Goal: Task Accomplishment & Management: Manage account settings

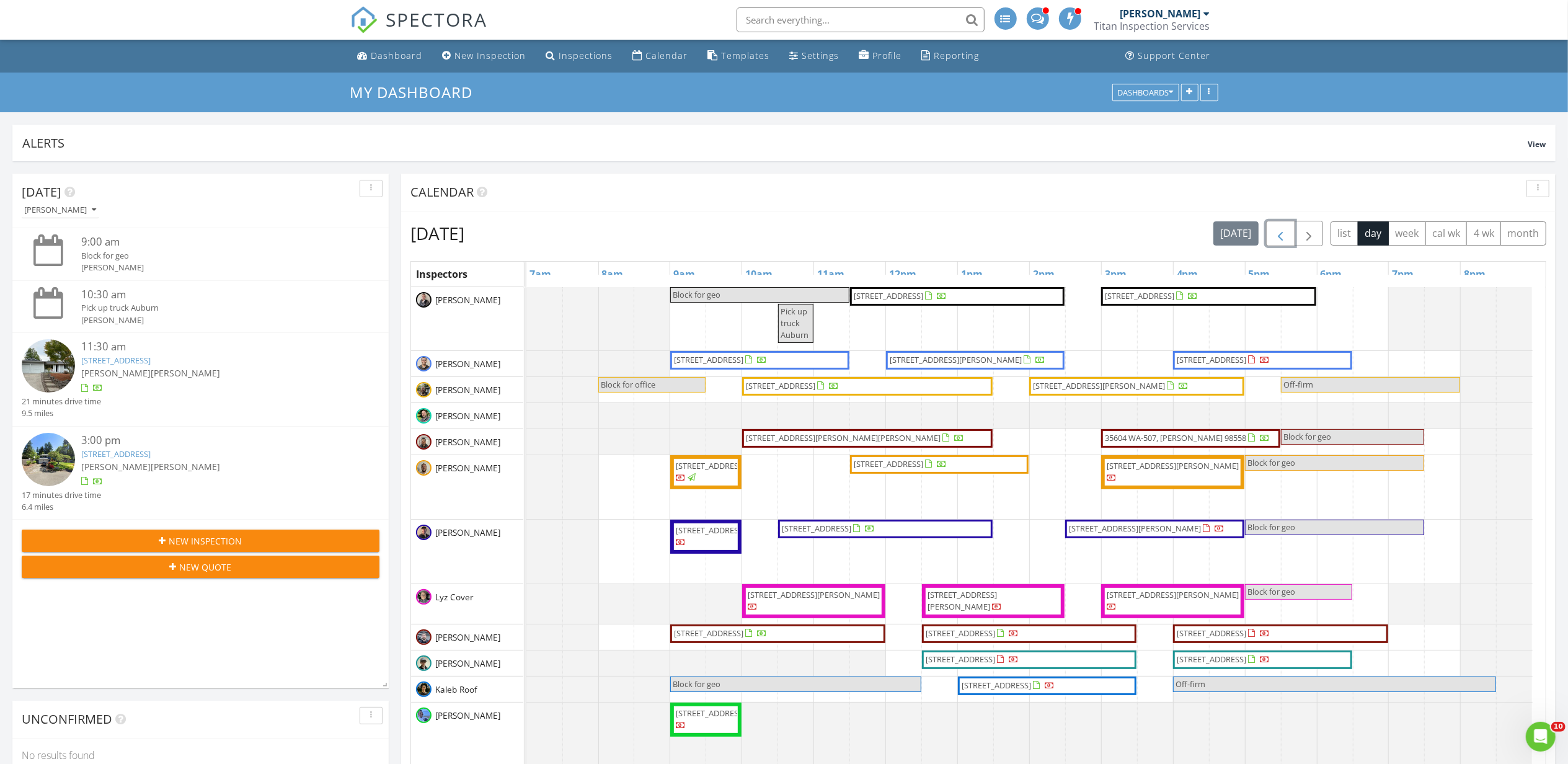
click at [1266, 234] on button "button" at bounding box center [1281, 233] width 29 height 25
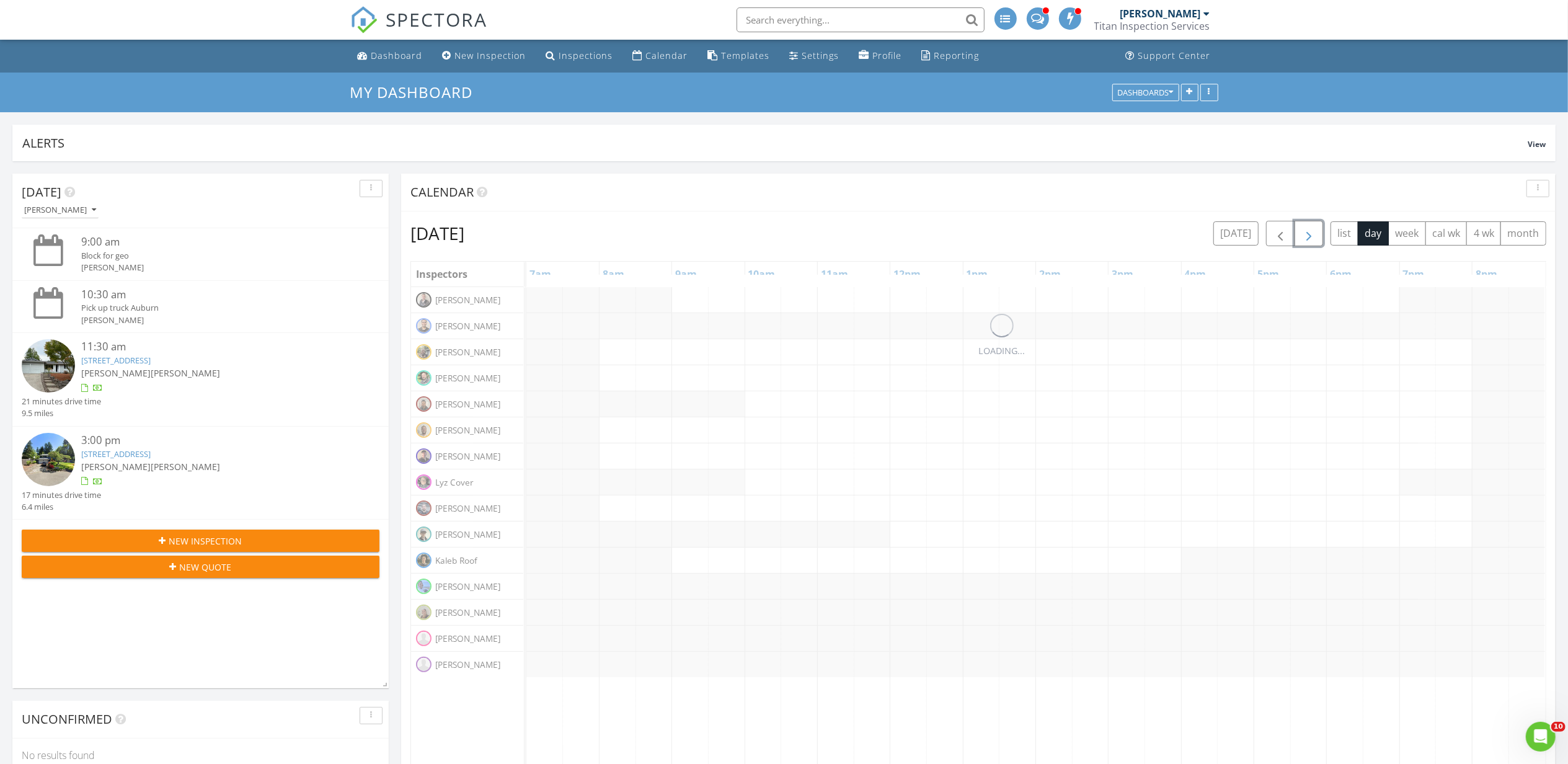
click at [1301, 232] on span "button" at bounding box center [1309, 234] width 15 height 15
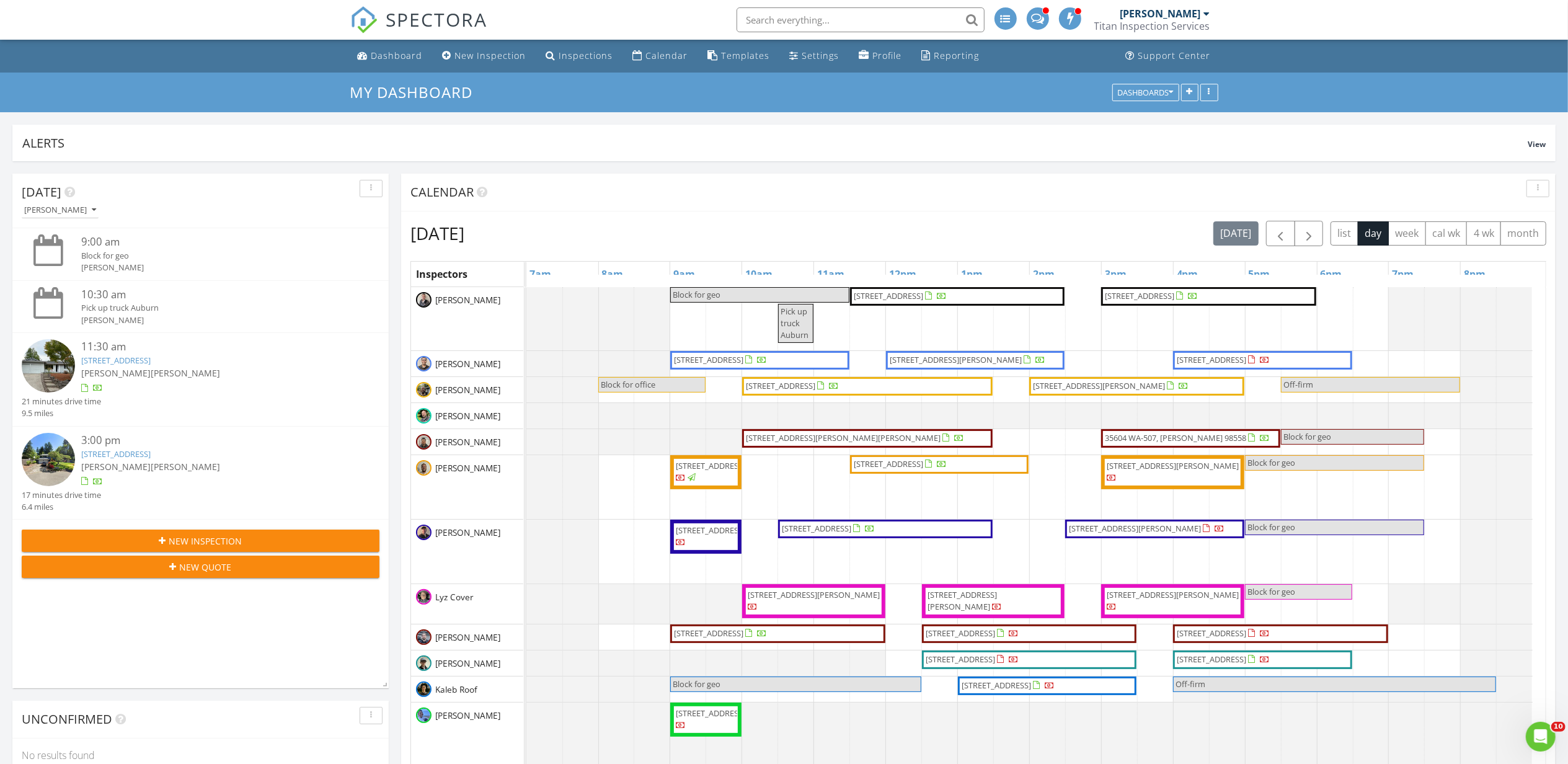
click at [1121, 233] on div "[DATE] [DATE] list day week cal wk 4 wk month" at bounding box center [978, 233] width 1136 height 25
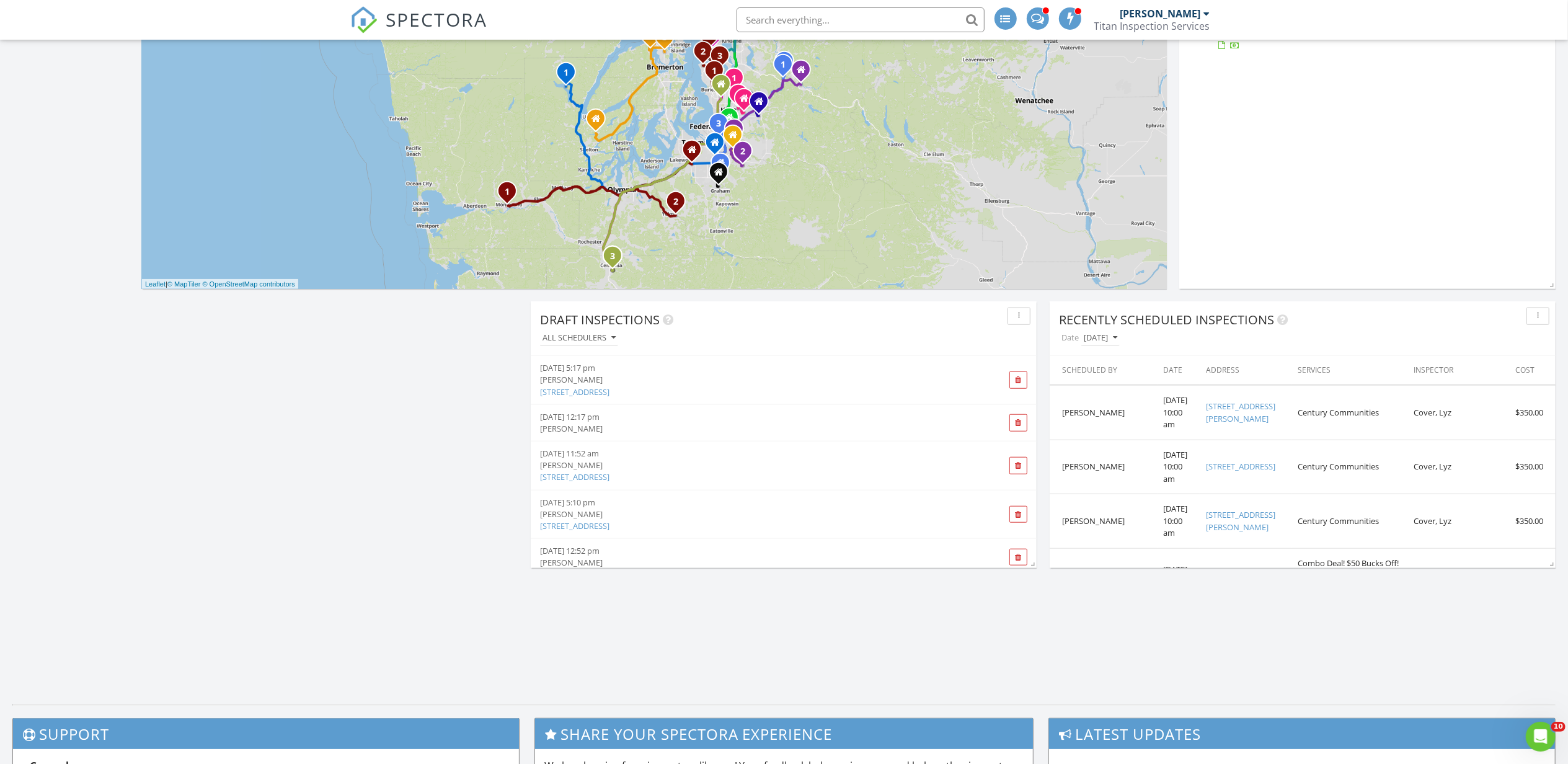
scroll to position [1157, 0]
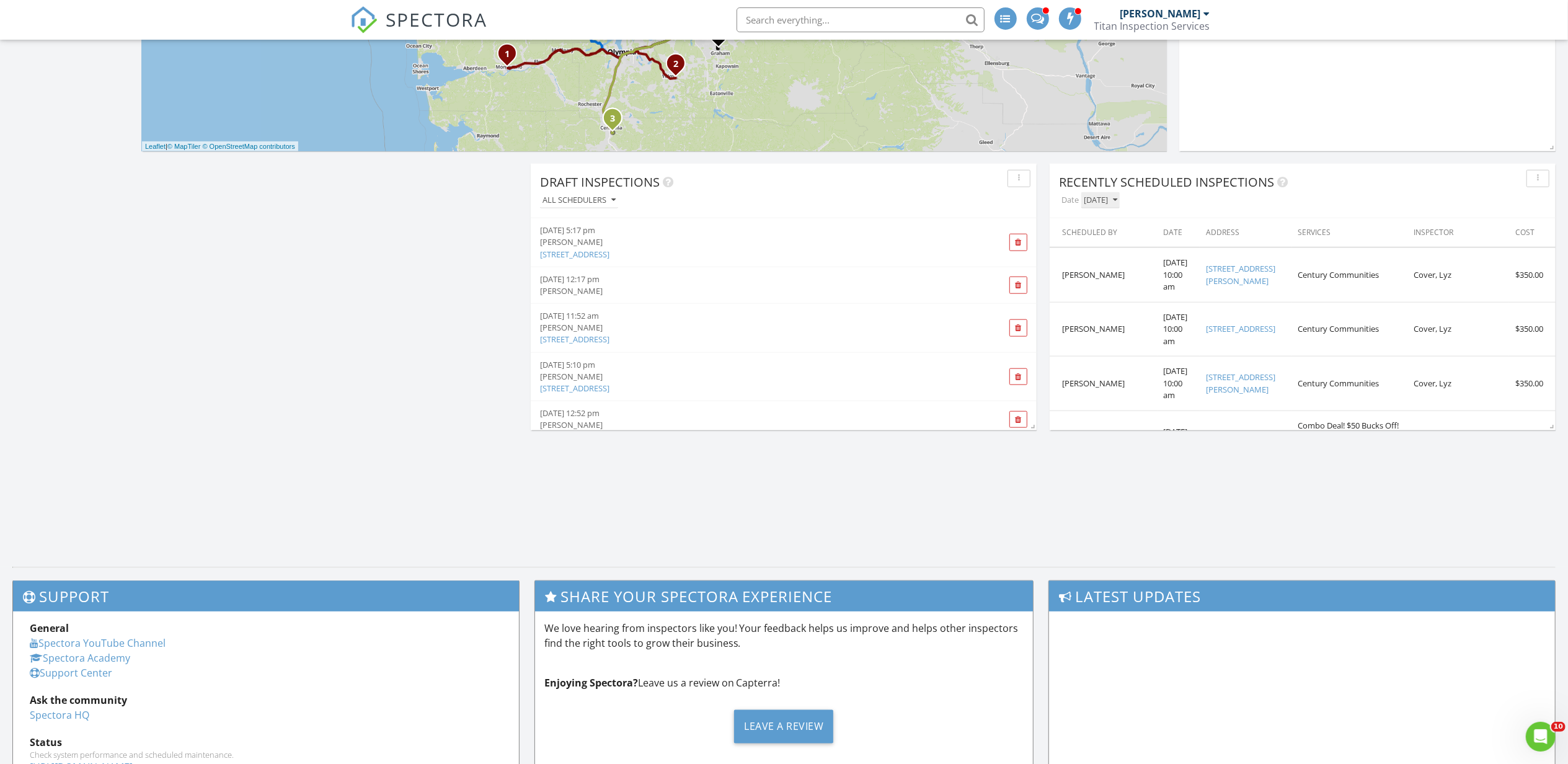
click at [1095, 206] on button "[DATE]" at bounding box center [1101, 201] width 38 height 17
click at [1099, 233] on div "[DATE]" at bounding box center [1106, 228] width 31 height 15
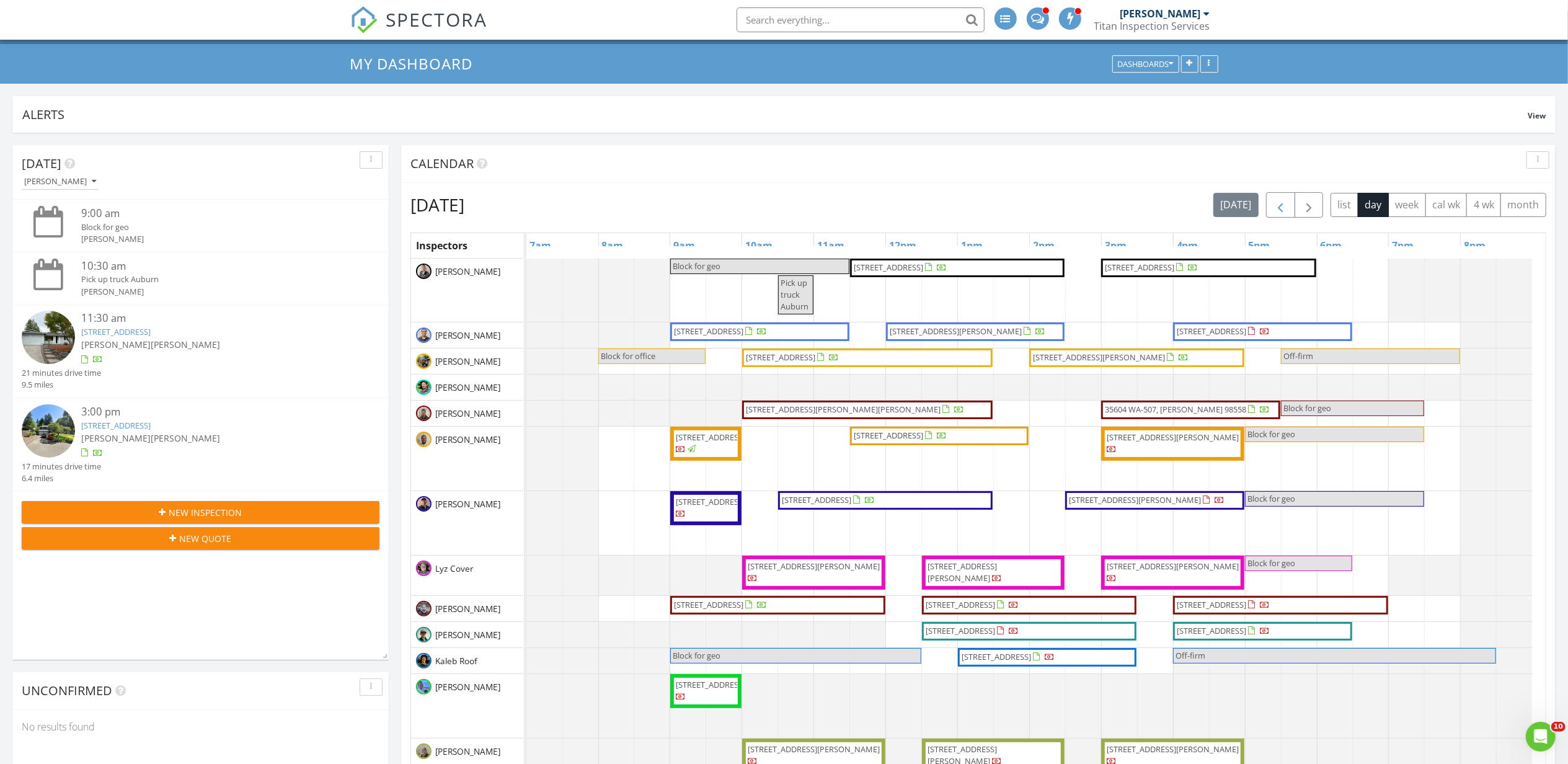
scroll to position [0, 0]
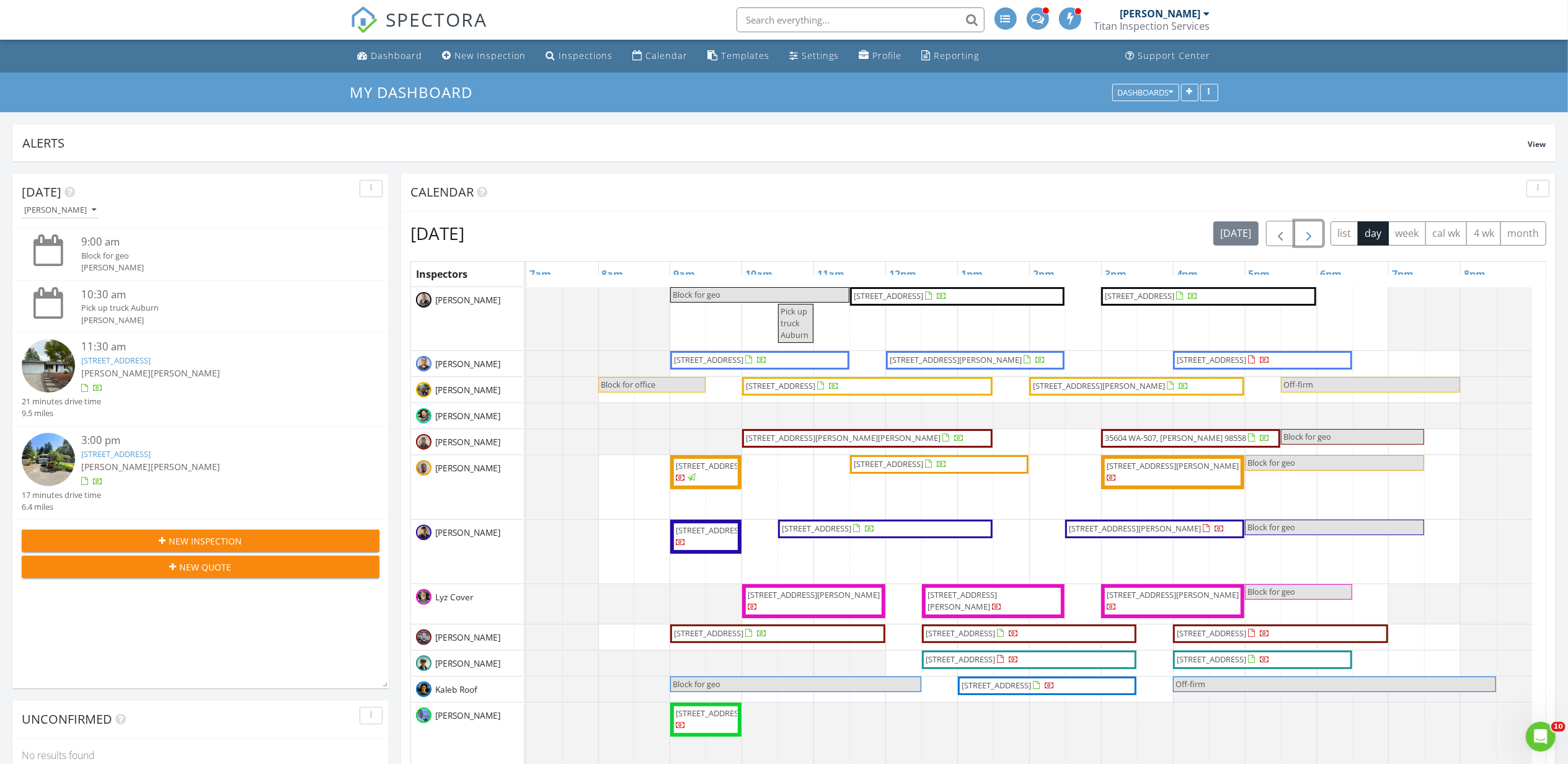
click at [1308, 241] on span "button" at bounding box center [1309, 234] width 15 height 15
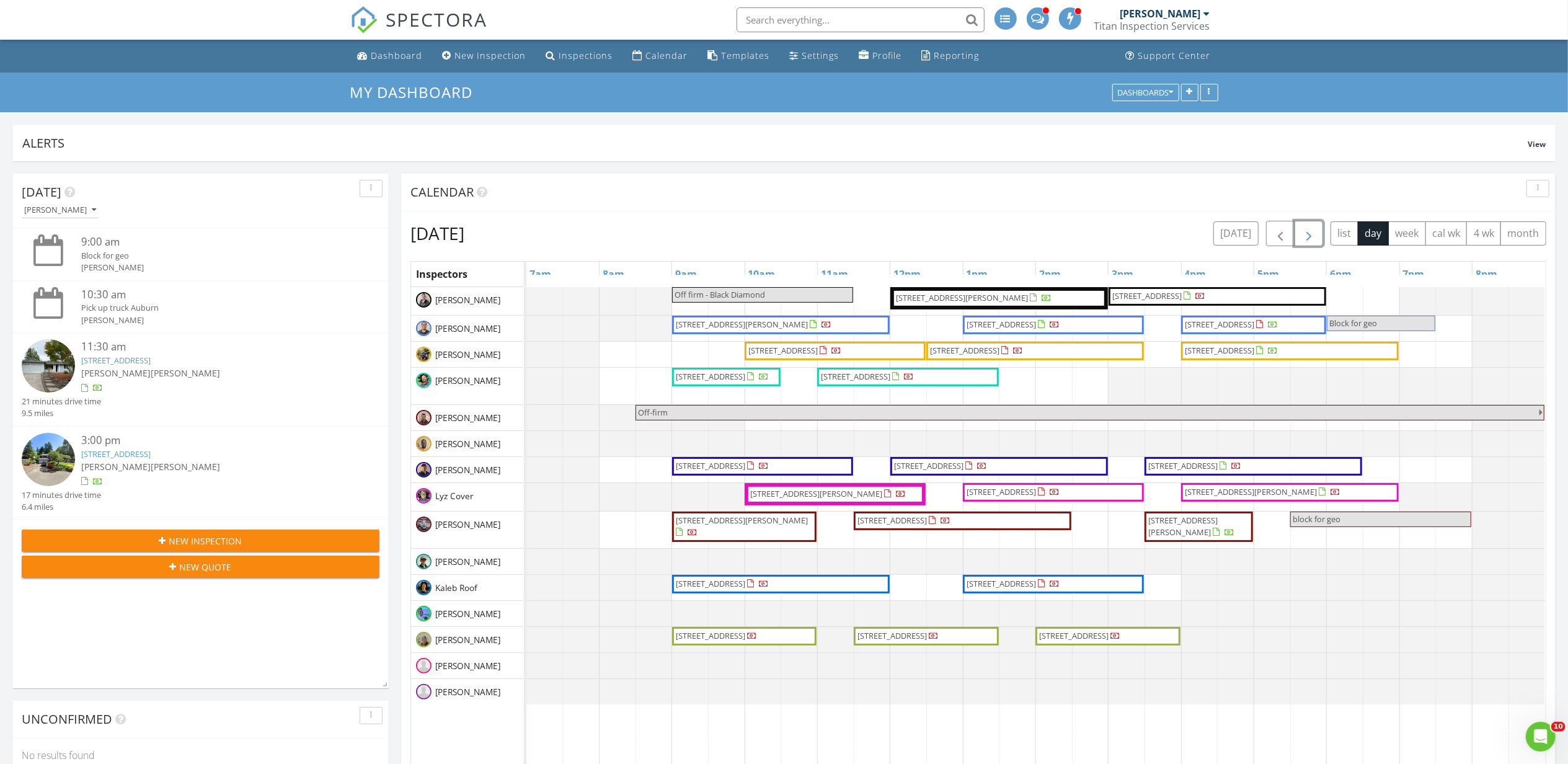
click at [1303, 230] on span "button" at bounding box center [1309, 234] width 15 height 15
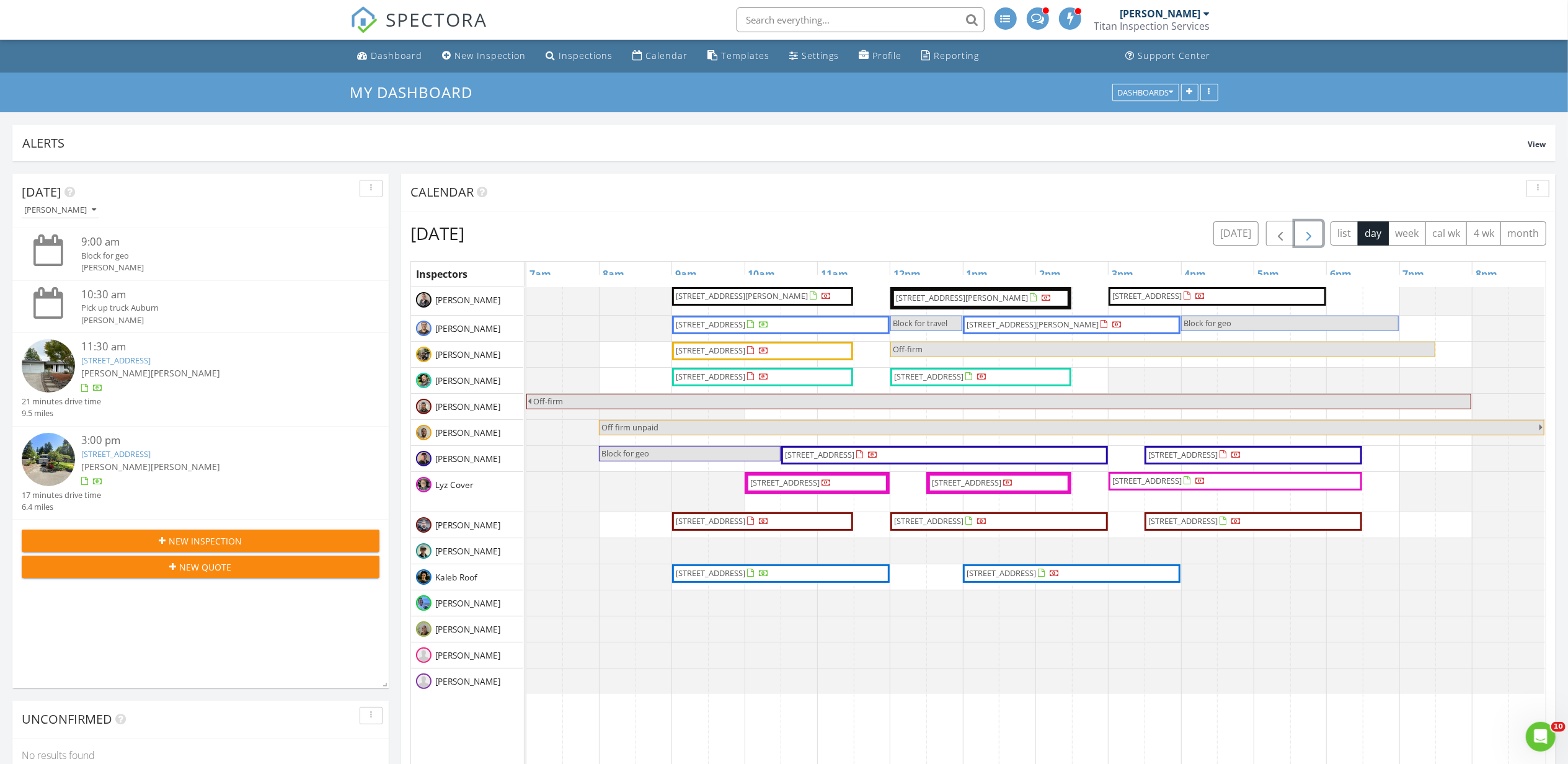
click at [1310, 234] on span "button" at bounding box center [1309, 234] width 15 height 15
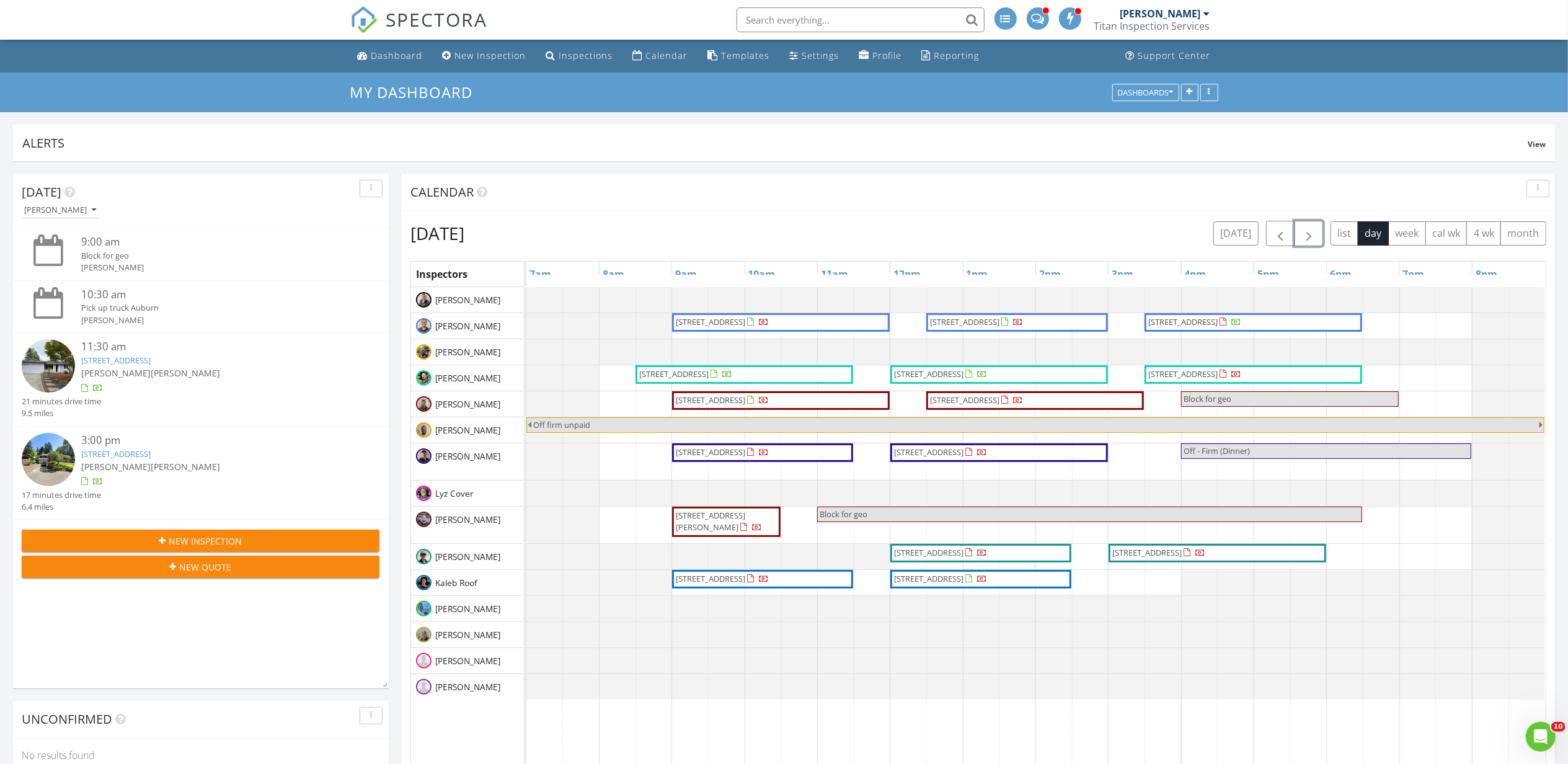
click at [1305, 243] on button "button" at bounding box center [1309, 233] width 29 height 25
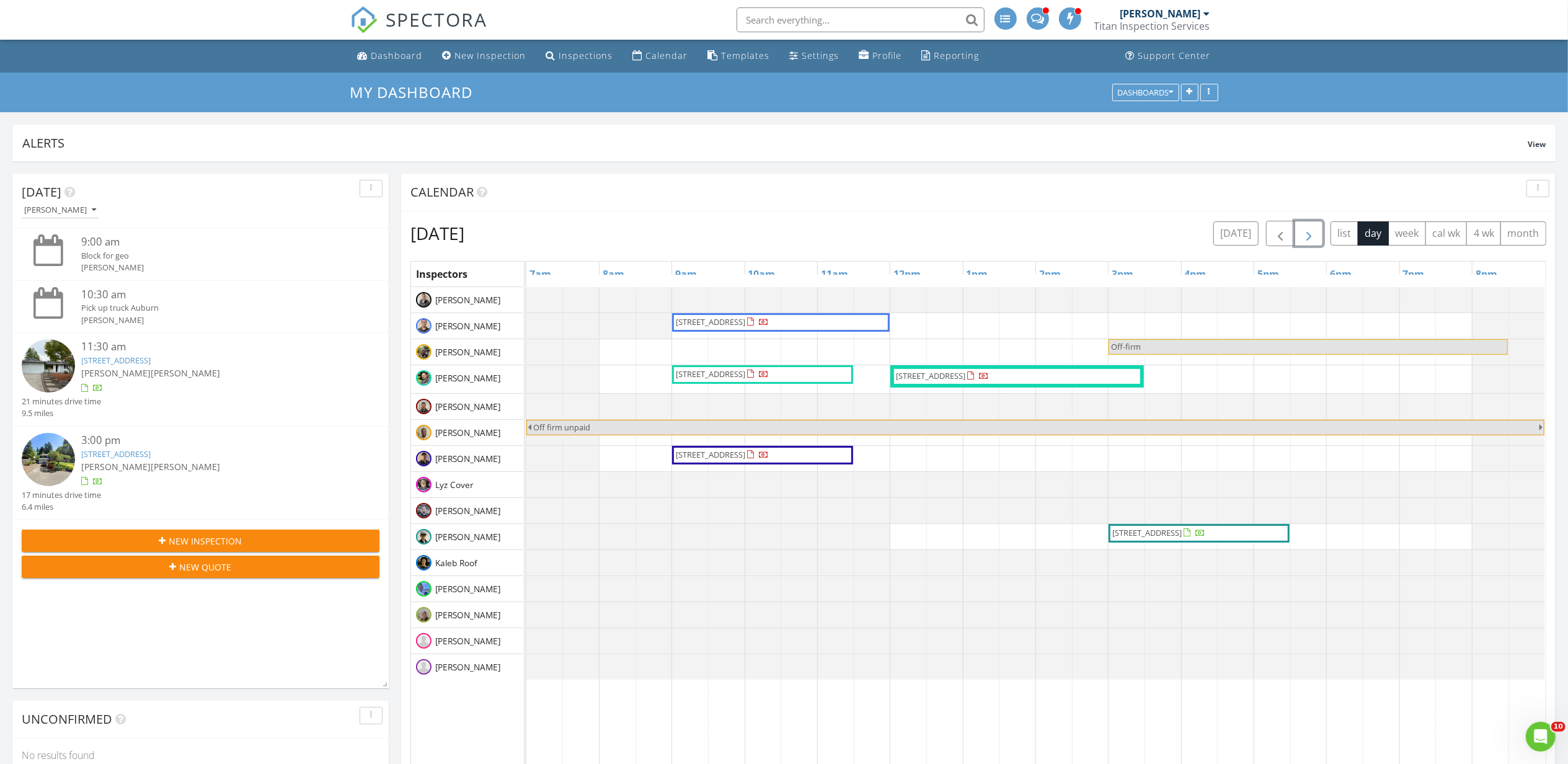
click at [1305, 243] on button "button" at bounding box center [1309, 233] width 29 height 25
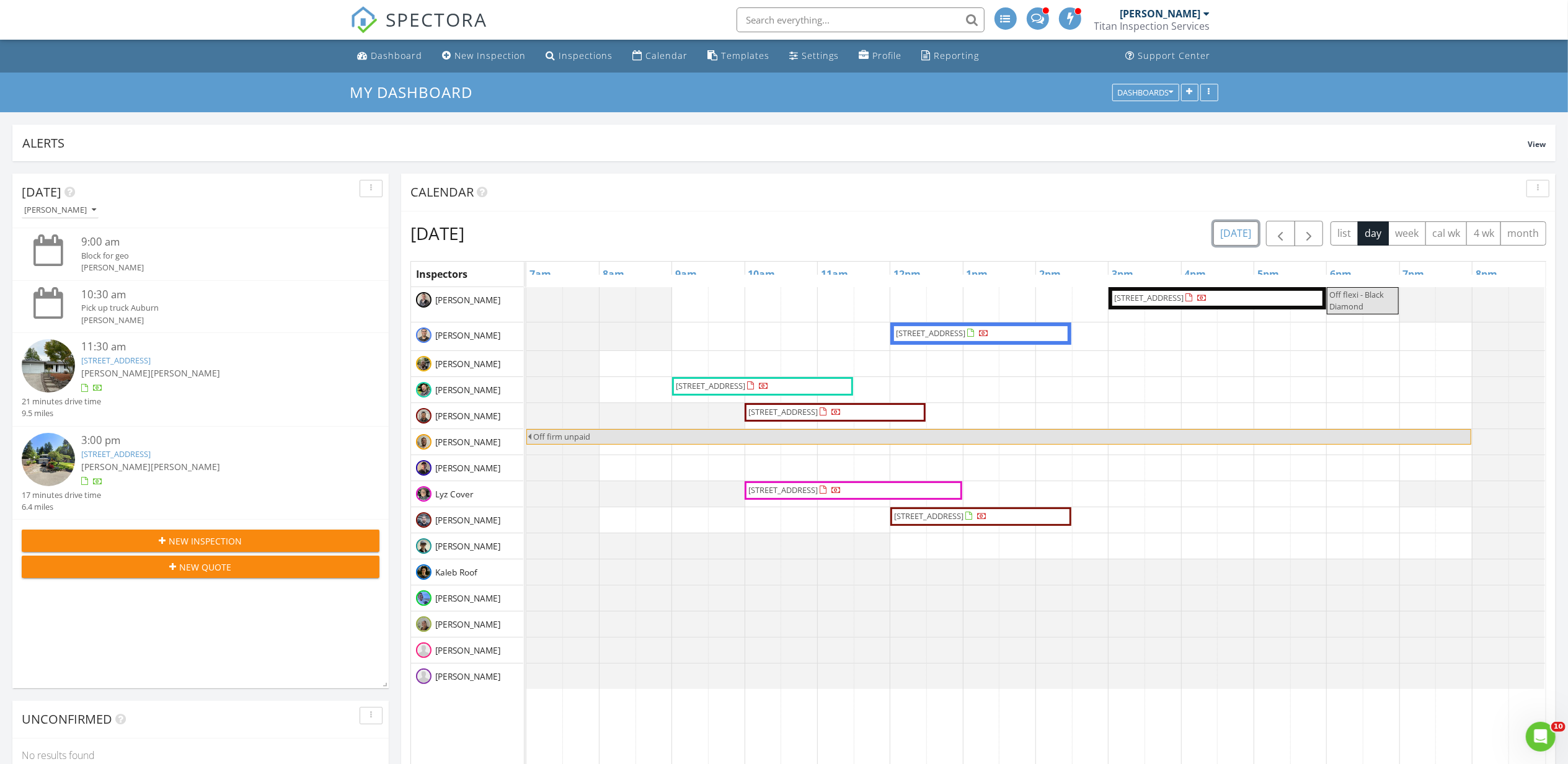
click at [1242, 231] on button "[DATE]" at bounding box center [1236, 233] width 45 height 24
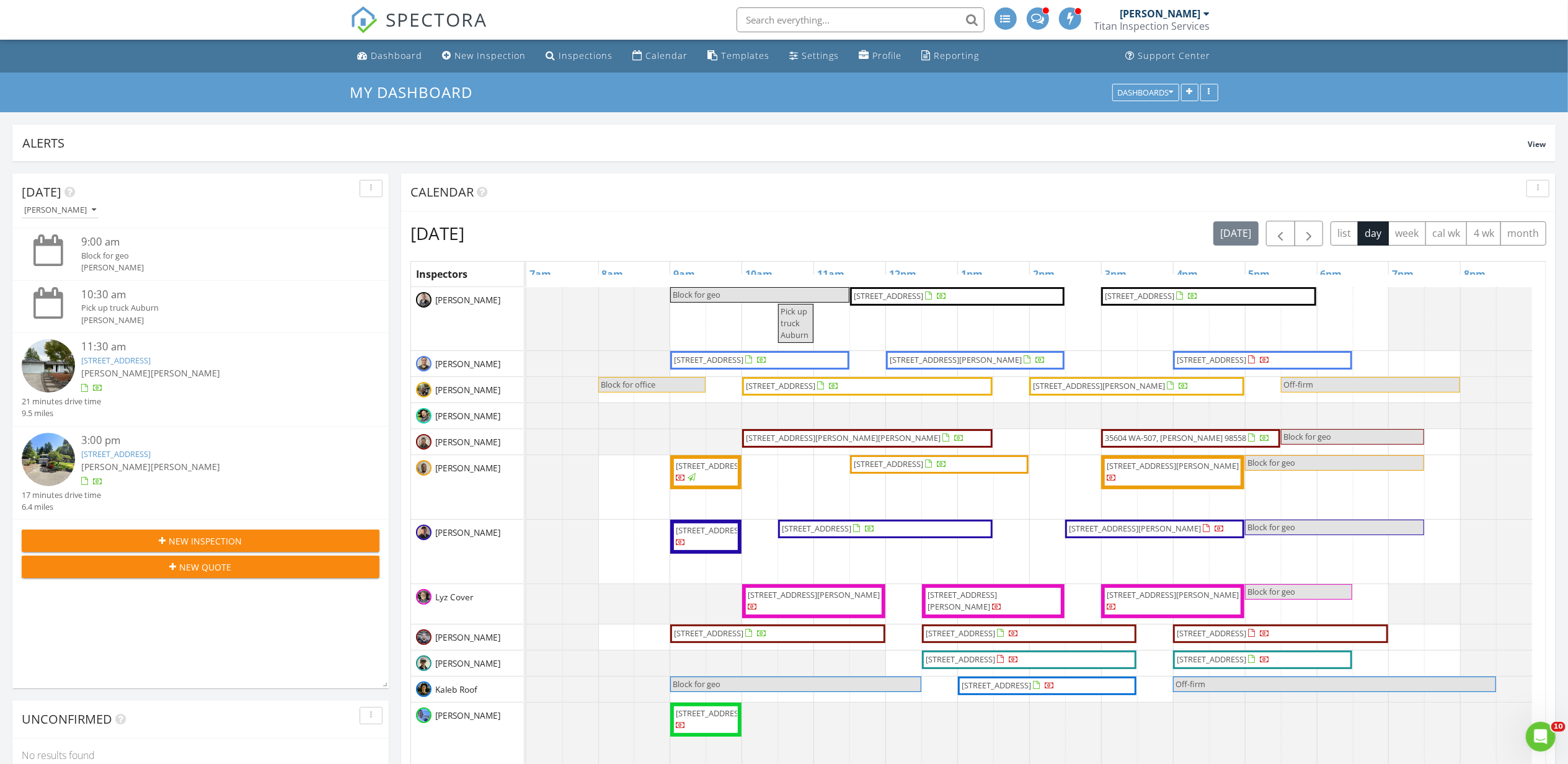
click at [1082, 202] on div "Calendar" at bounding box center [978, 193] width 1154 height 38
click at [1305, 231] on span "button" at bounding box center [1309, 234] width 15 height 15
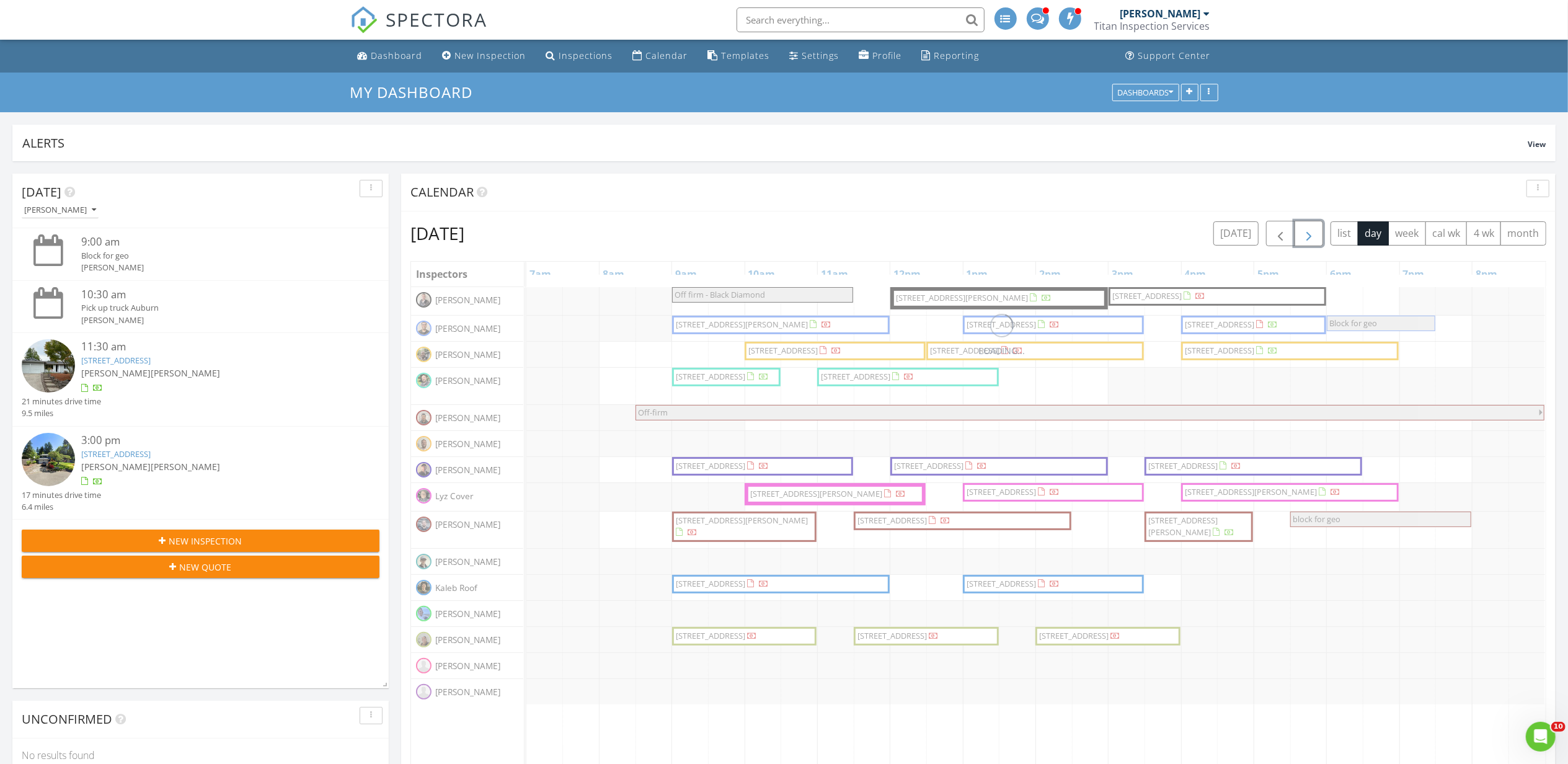
click at [1305, 231] on span "button" at bounding box center [1309, 234] width 15 height 15
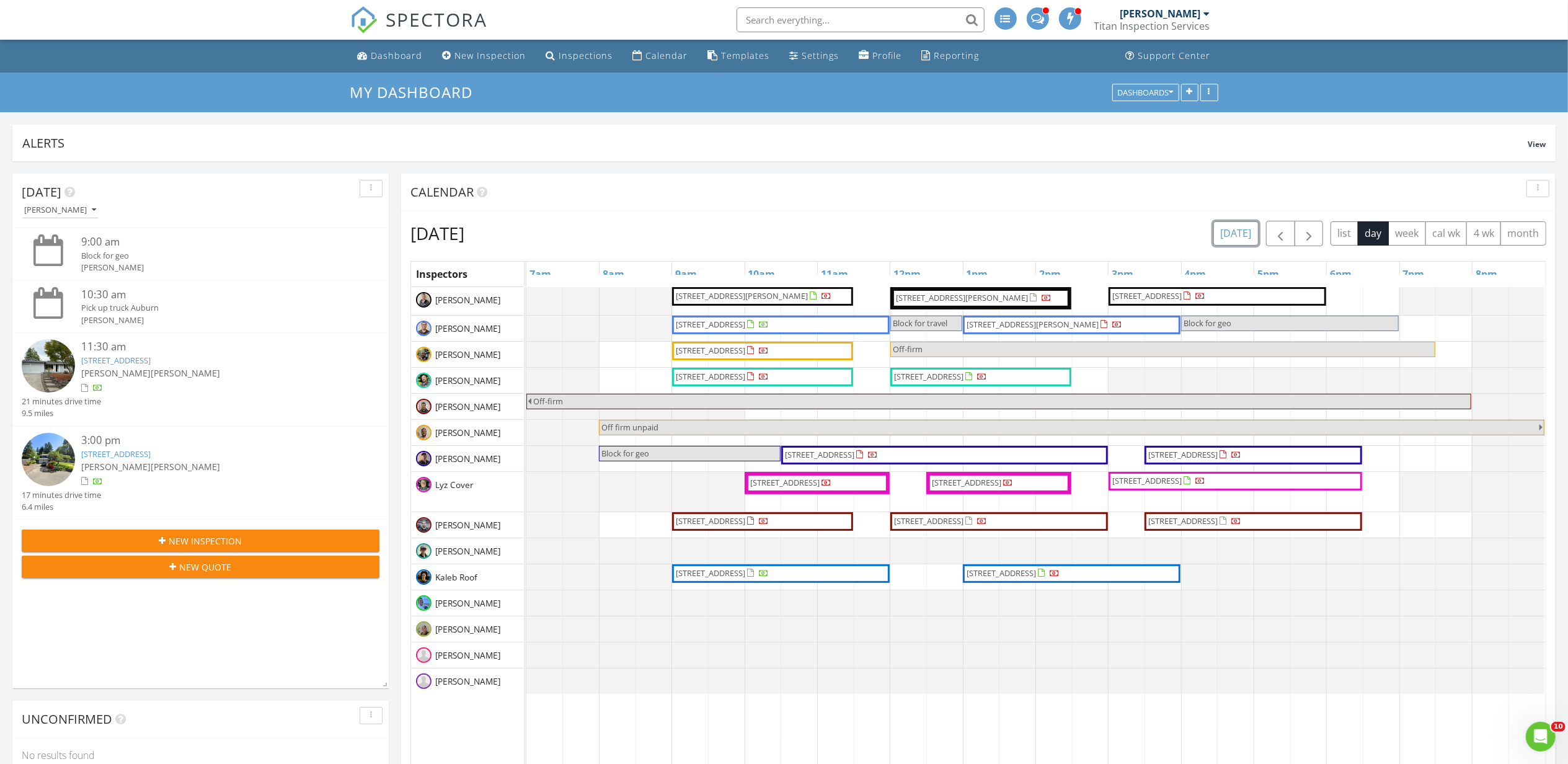
click at [1221, 234] on button "[DATE]" at bounding box center [1236, 233] width 45 height 24
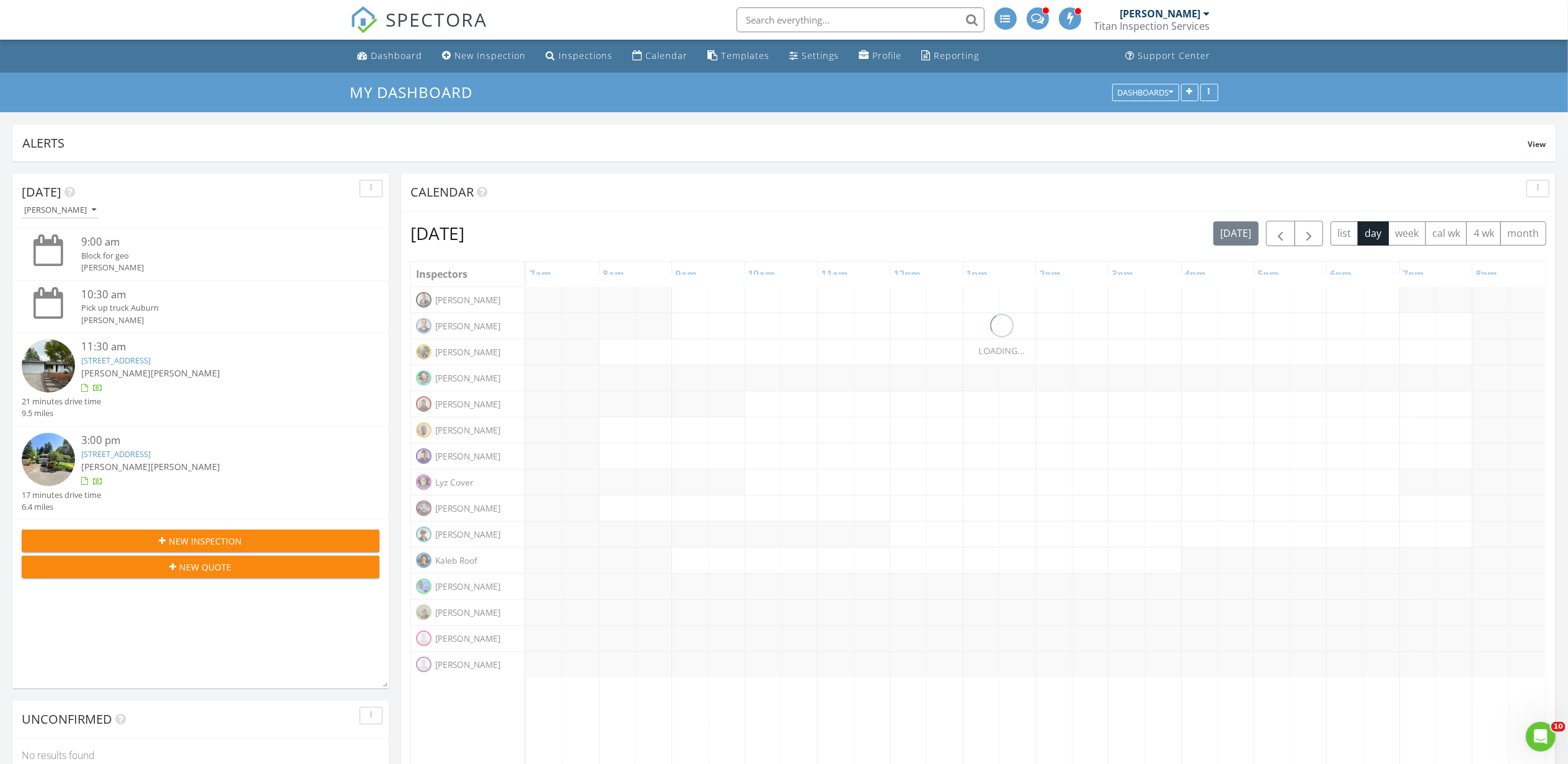
click at [1166, 230] on div "[DATE] [DATE] list day week cal wk 4 wk month" at bounding box center [978, 233] width 1136 height 25
